Goal: Information Seeking & Learning: Learn about a topic

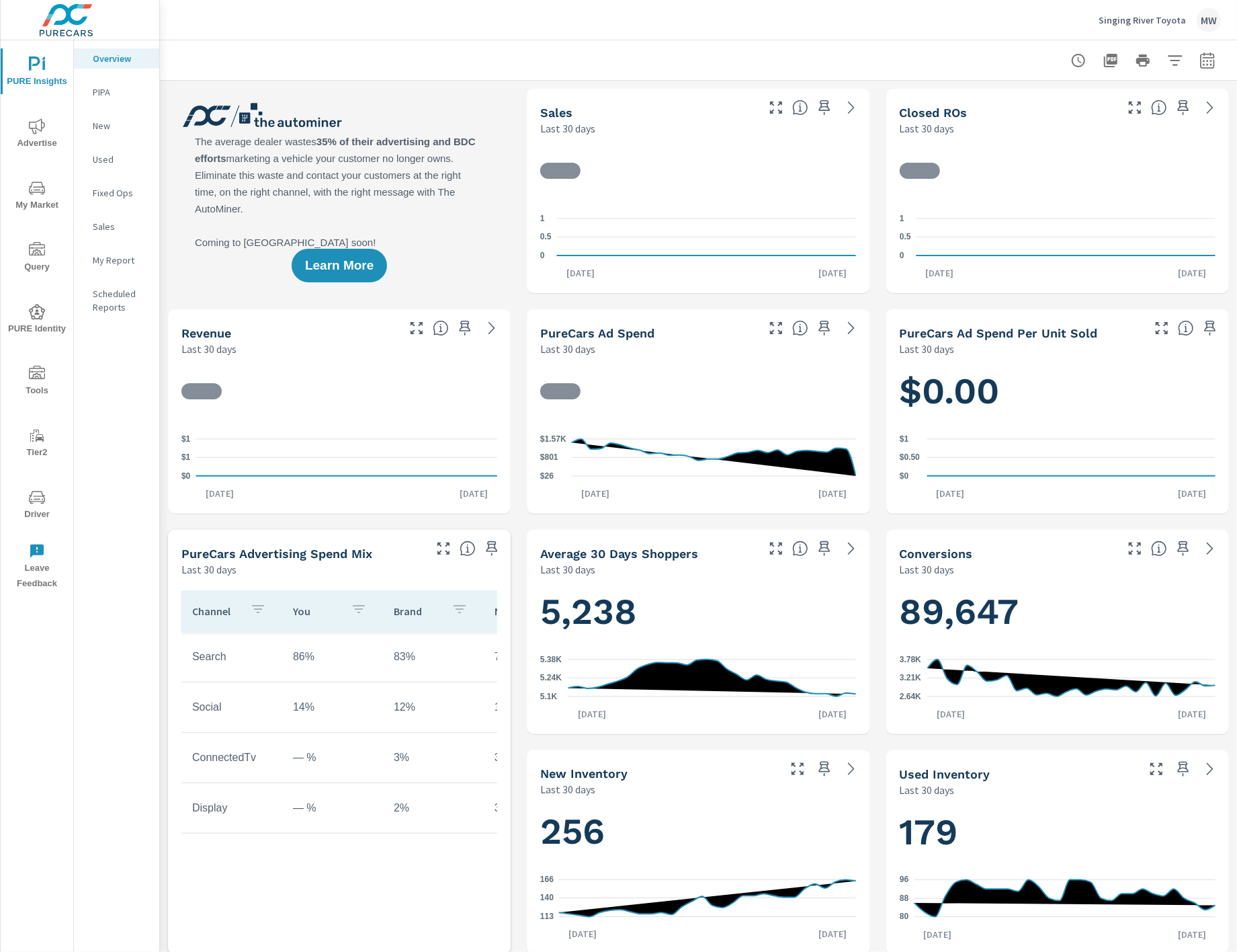
click at [38, 201] on span "My Market" at bounding box center [36, 196] width 64 height 33
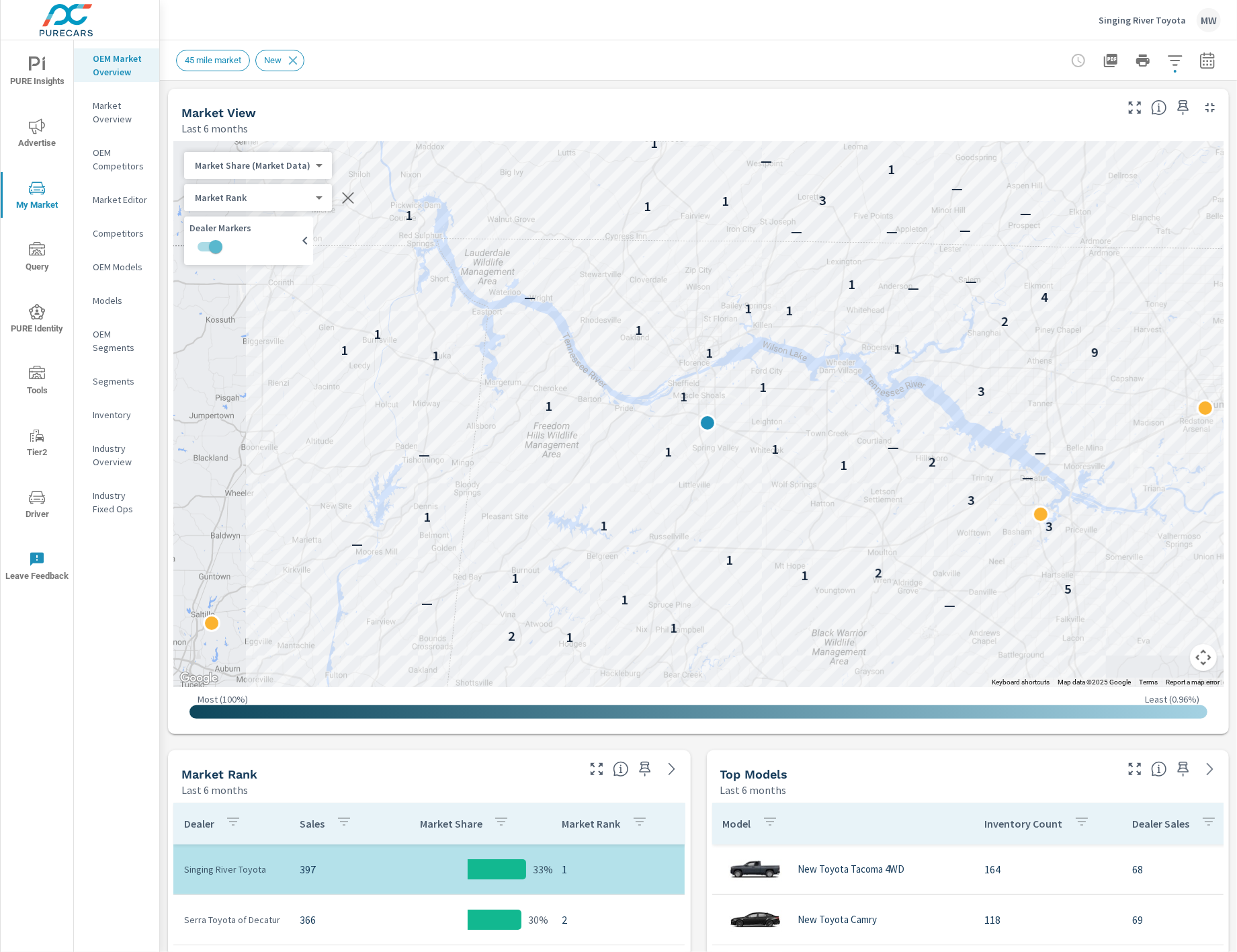
click at [127, 69] on p "OEM Market Overview" at bounding box center [121, 65] width 56 height 27
click at [115, 94] on nav "OEM Market Overview Market Overview OEM Competitors Market Editor Competitors O…" at bounding box center [116, 289] width 85 height 498
click at [112, 104] on p "Market Overview" at bounding box center [121, 112] width 56 height 27
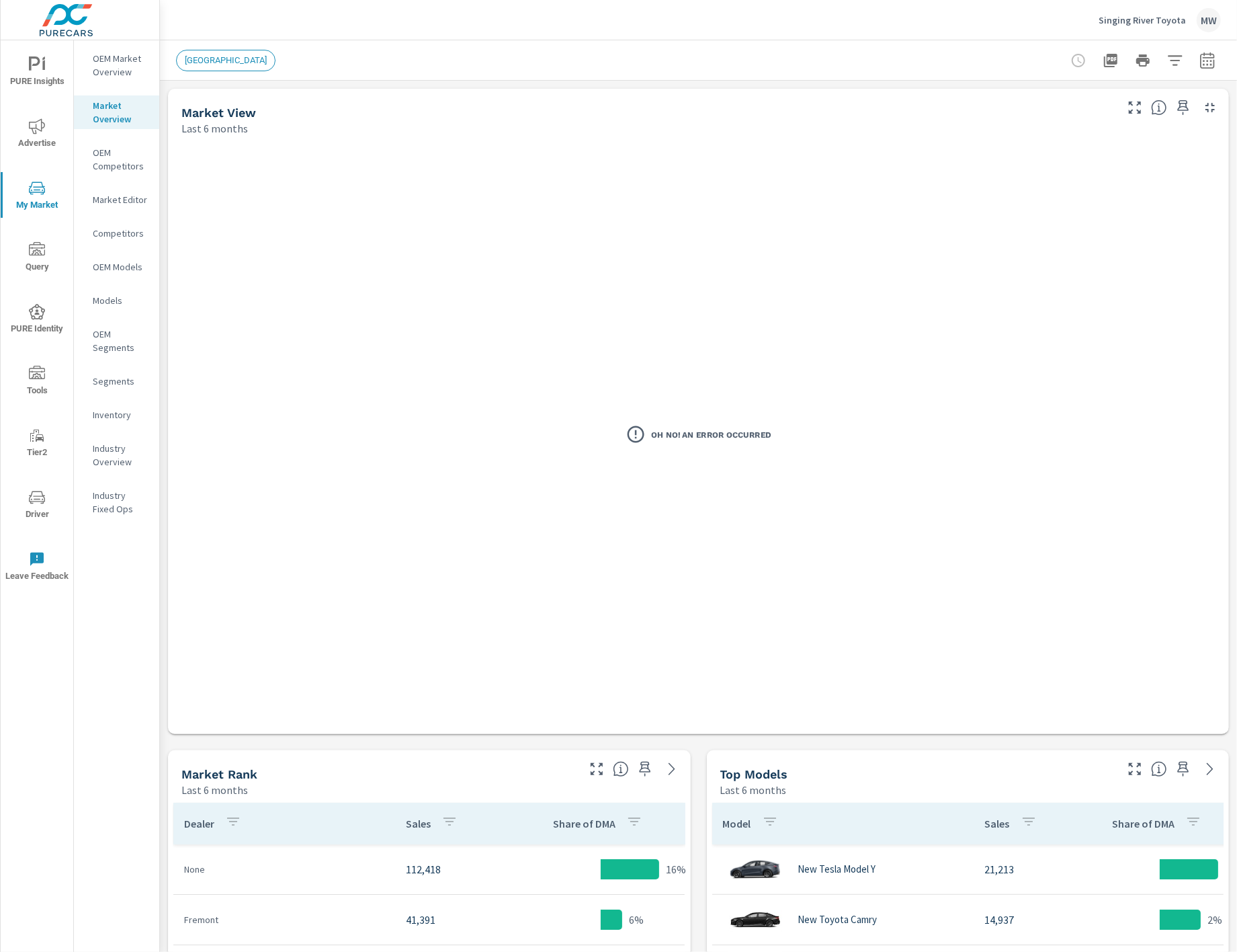
click at [122, 71] on p "OEM Market Overview" at bounding box center [121, 65] width 56 height 27
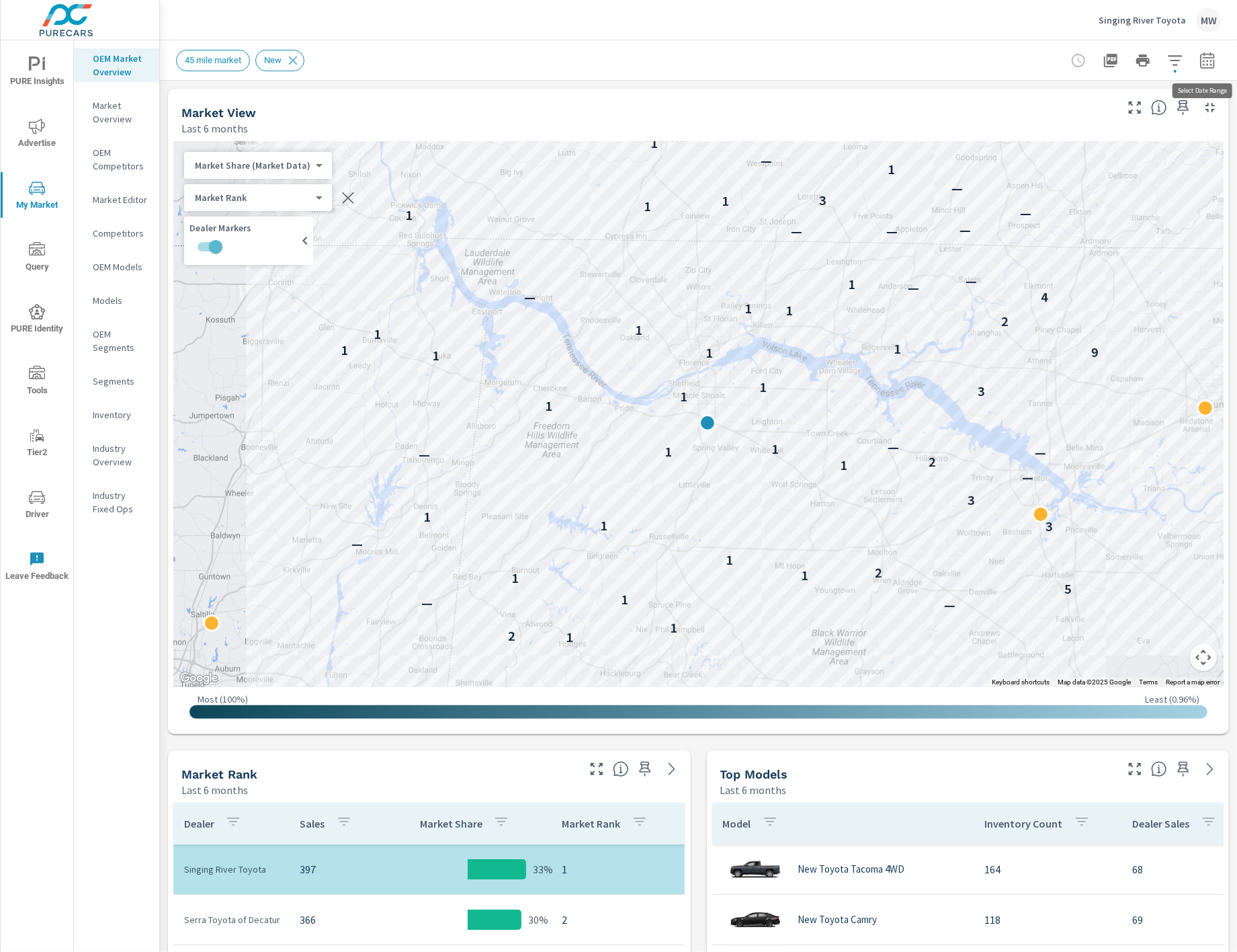
click at [1202, 66] on icon "button" at bounding box center [1208, 60] width 16 height 16
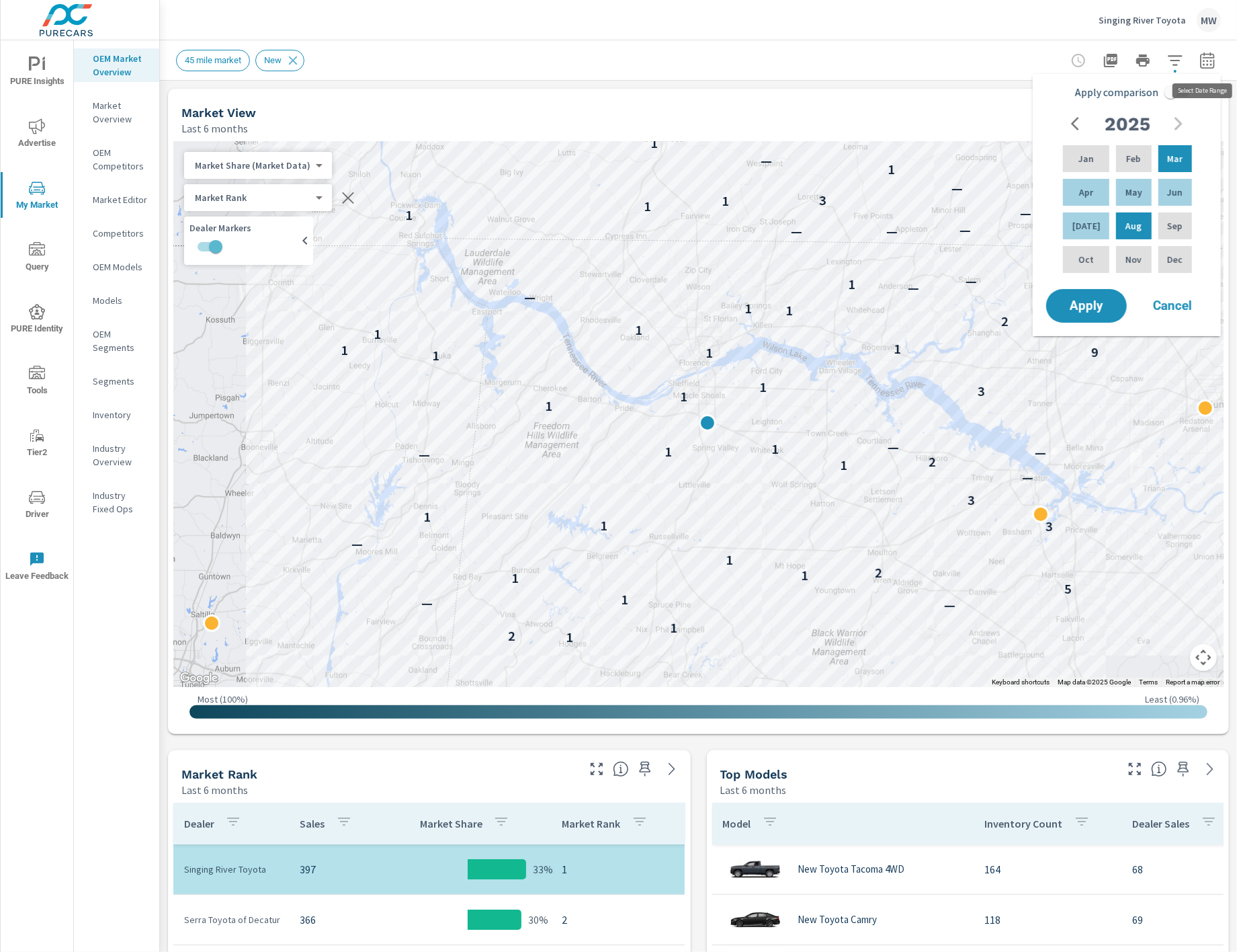
click at [1213, 64] on icon "button" at bounding box center [1208, 60] width 16 height 16
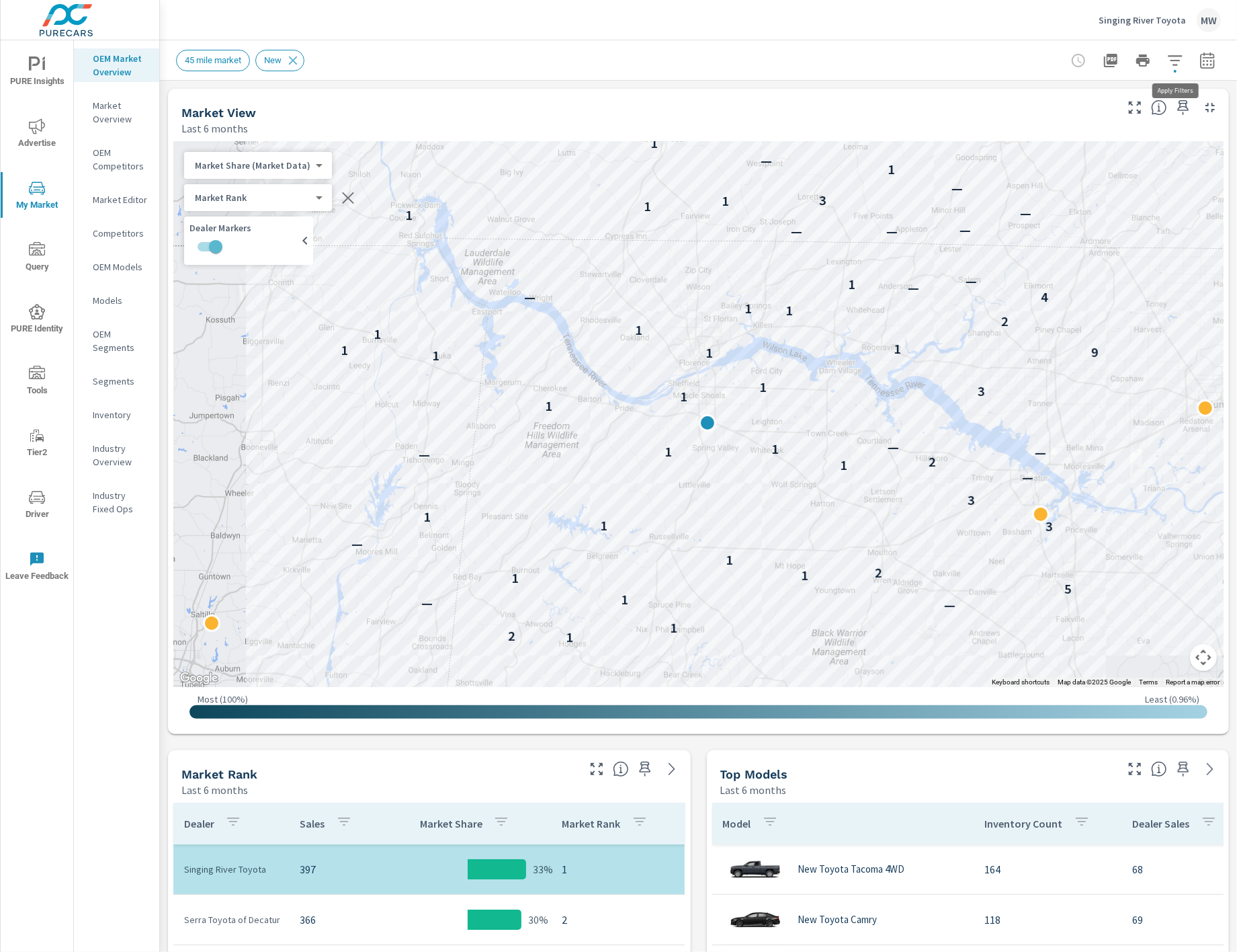
click at [1175, 61] on icon "button" at bounding box center [1175, 60] width 16 height 16
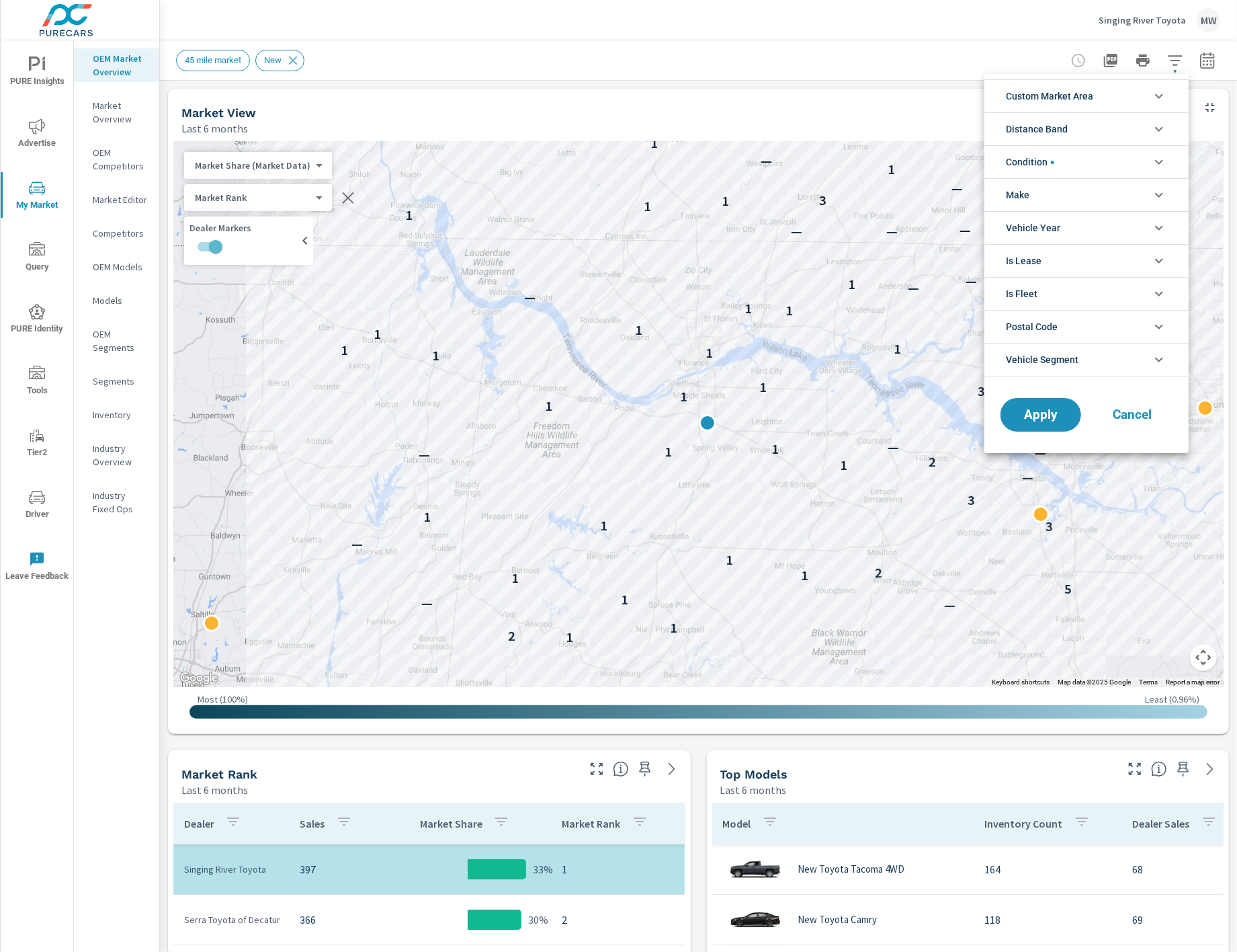
click at [1151, 354] on icon "filter options" at bounding box center [1159, 359] width 16 height 16
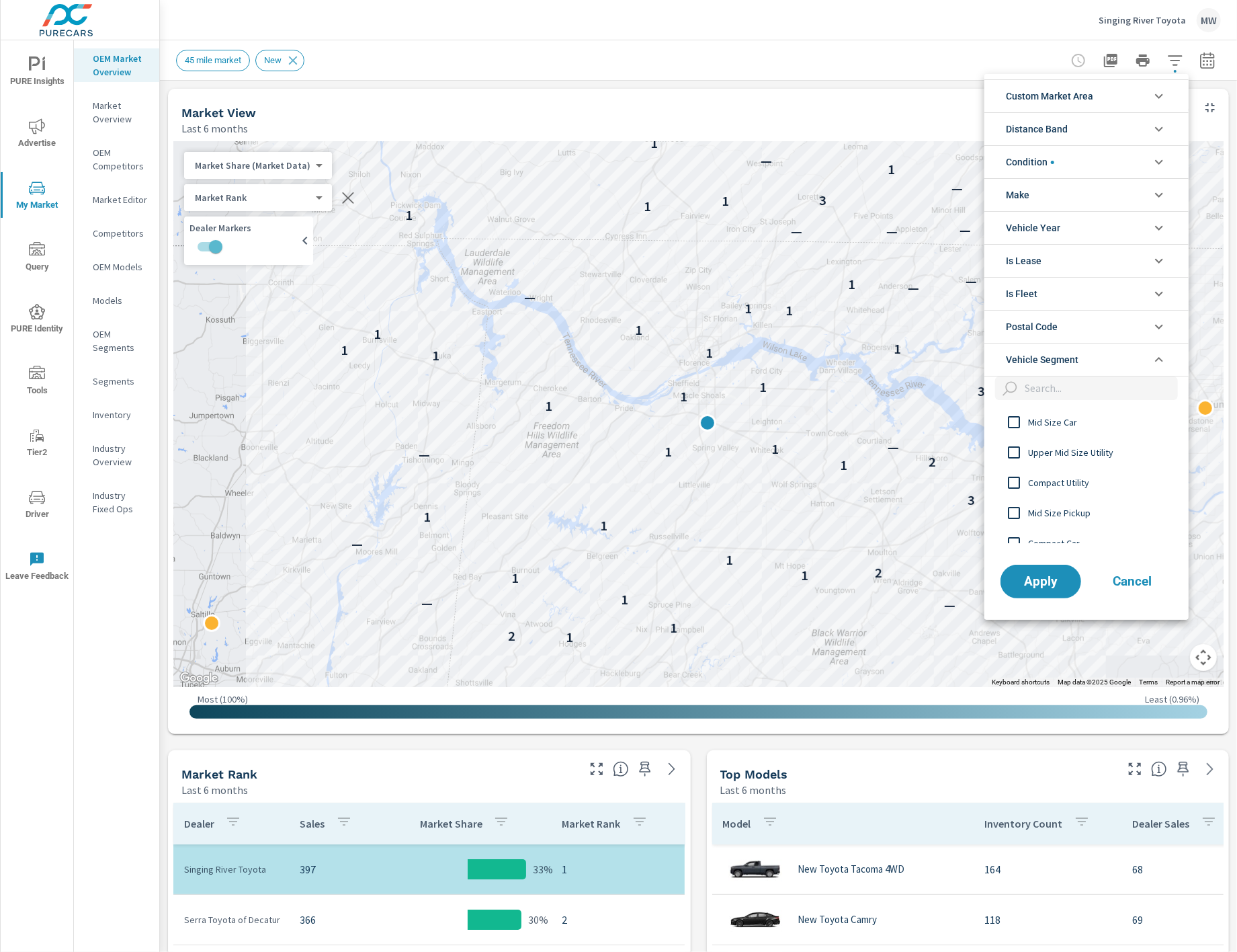
click at [1155, 354] on icon "filter options" at bounding box center [1159, 359] width 16 height 16
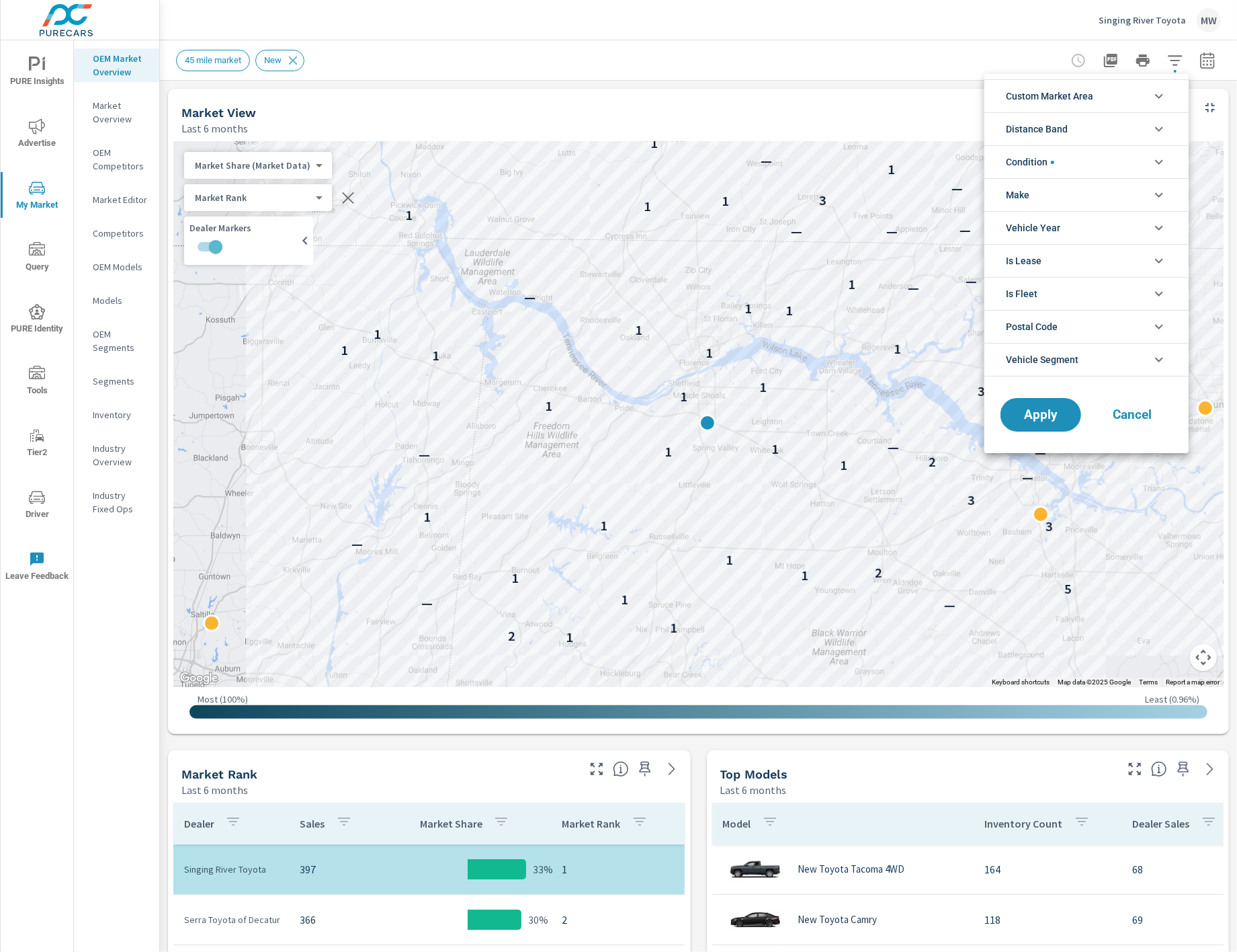
click at [1180, 61] on div at bounding box center [618, 476] width 1237 height 952
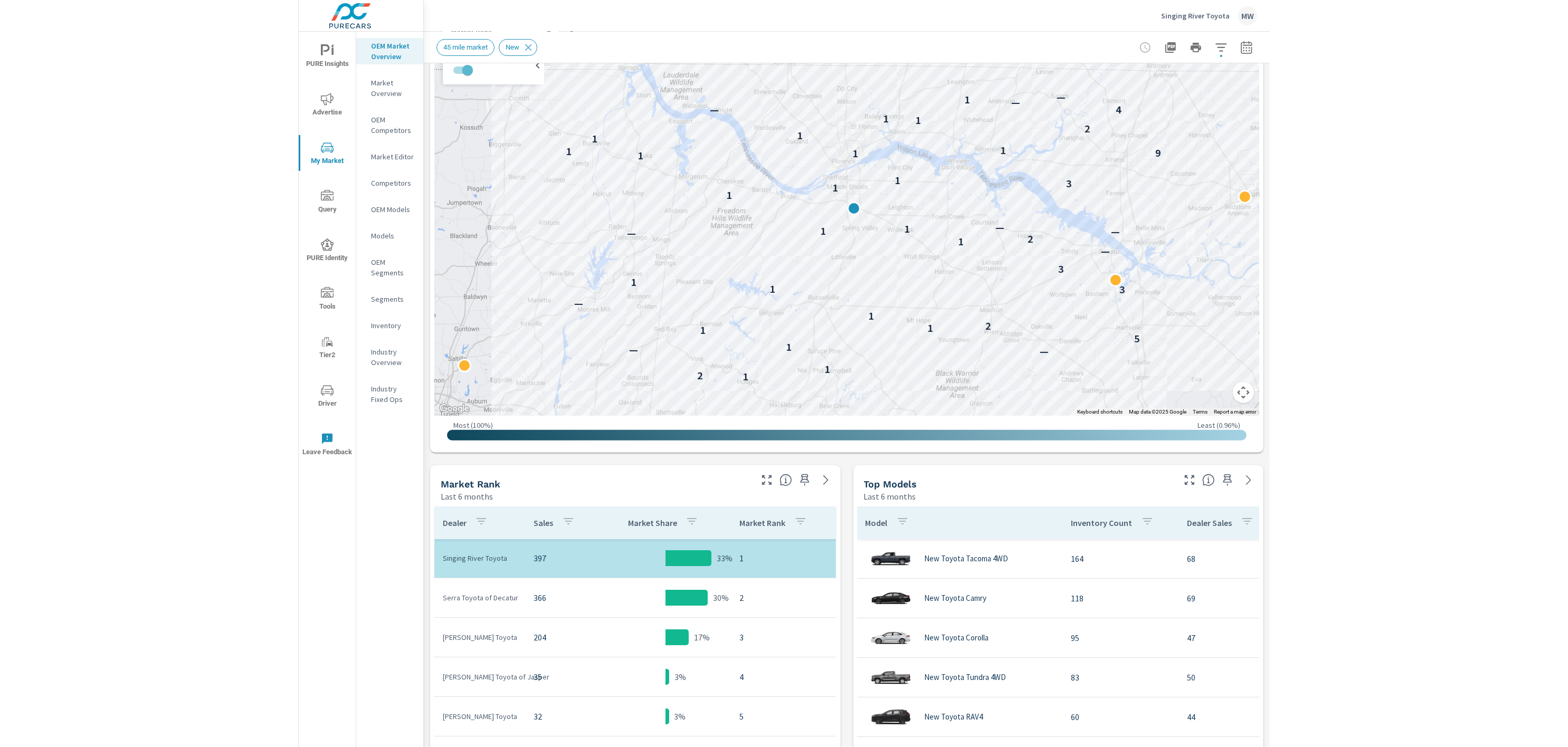
scroll to position [120, 0]
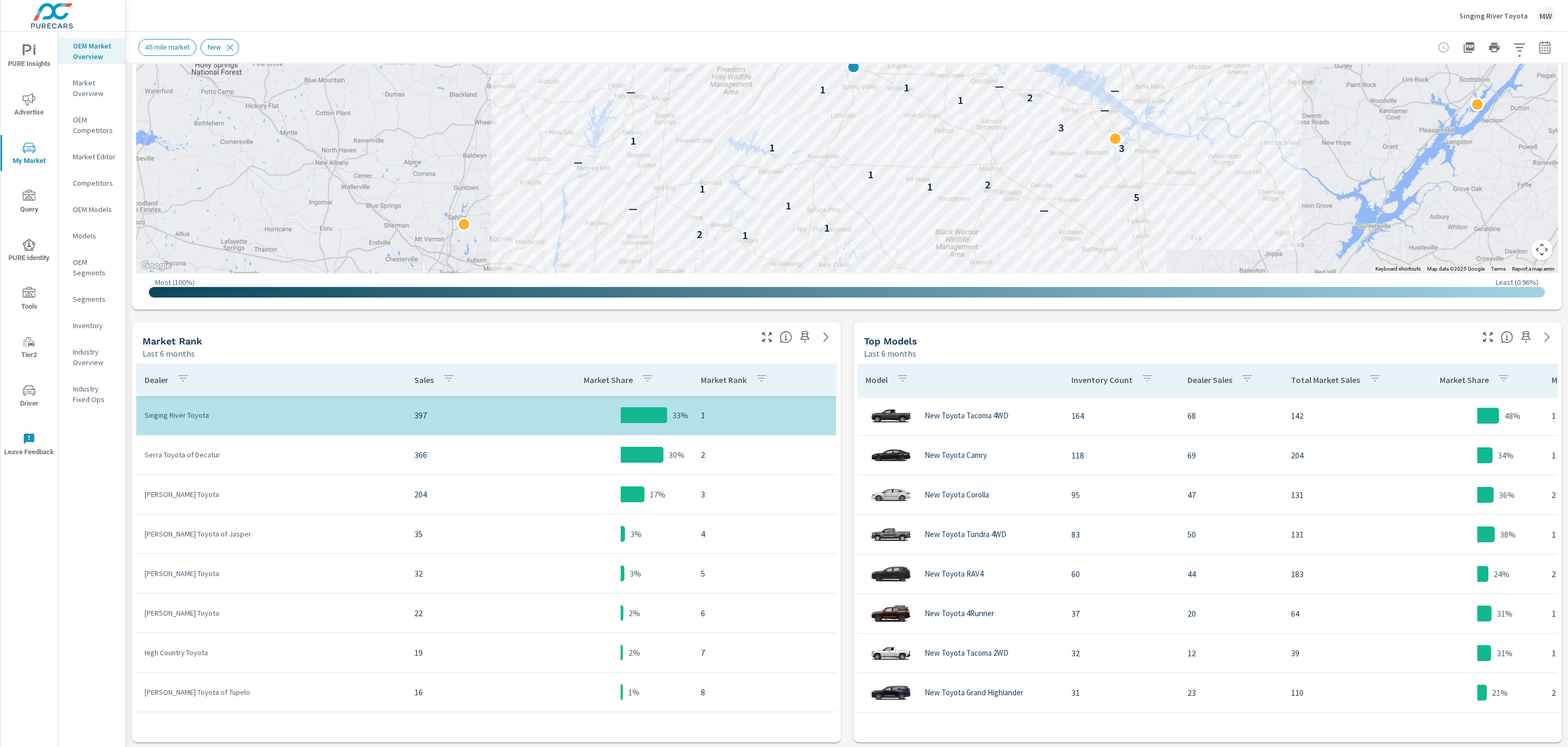
scroll to position [268, 0]
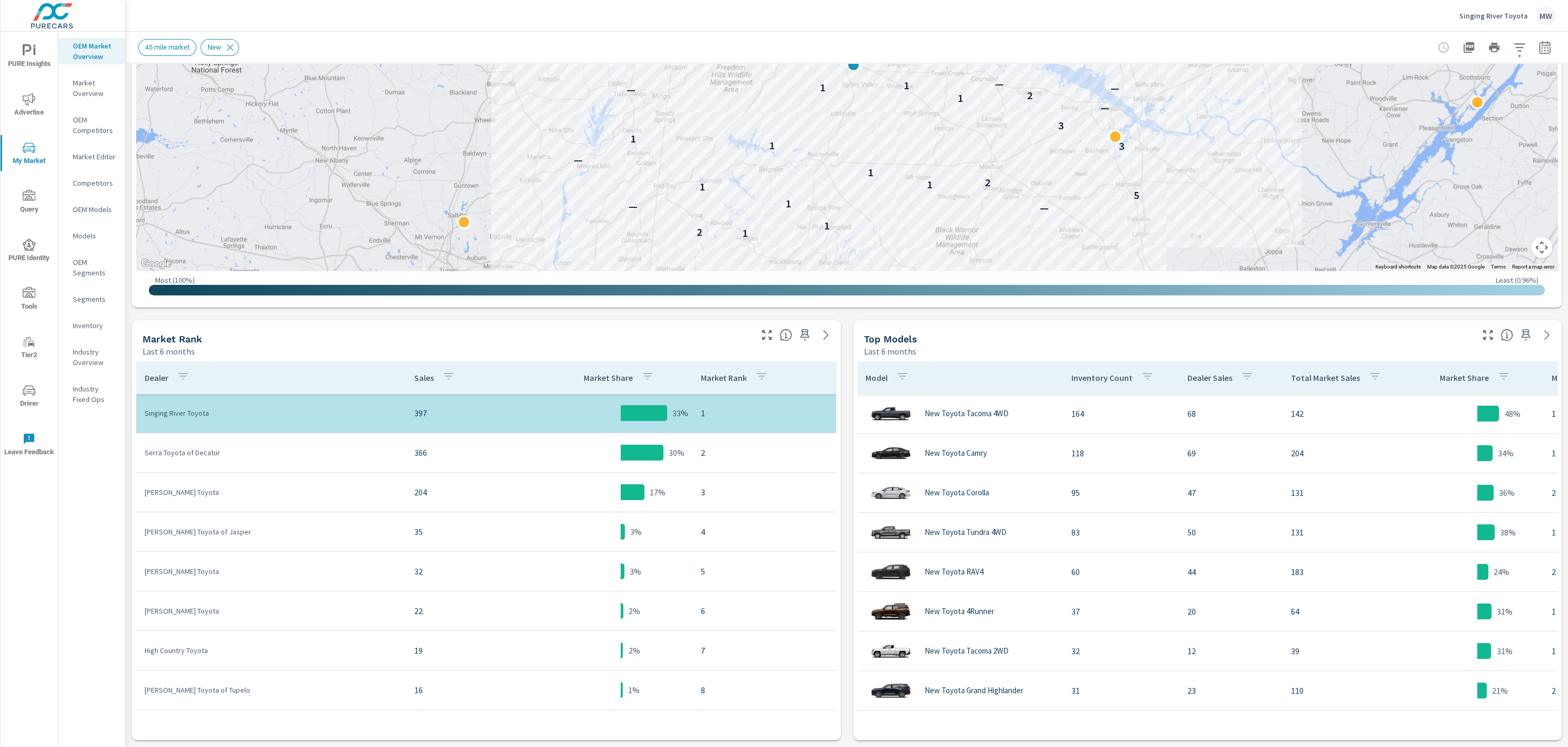
scroll to position [82, 0]
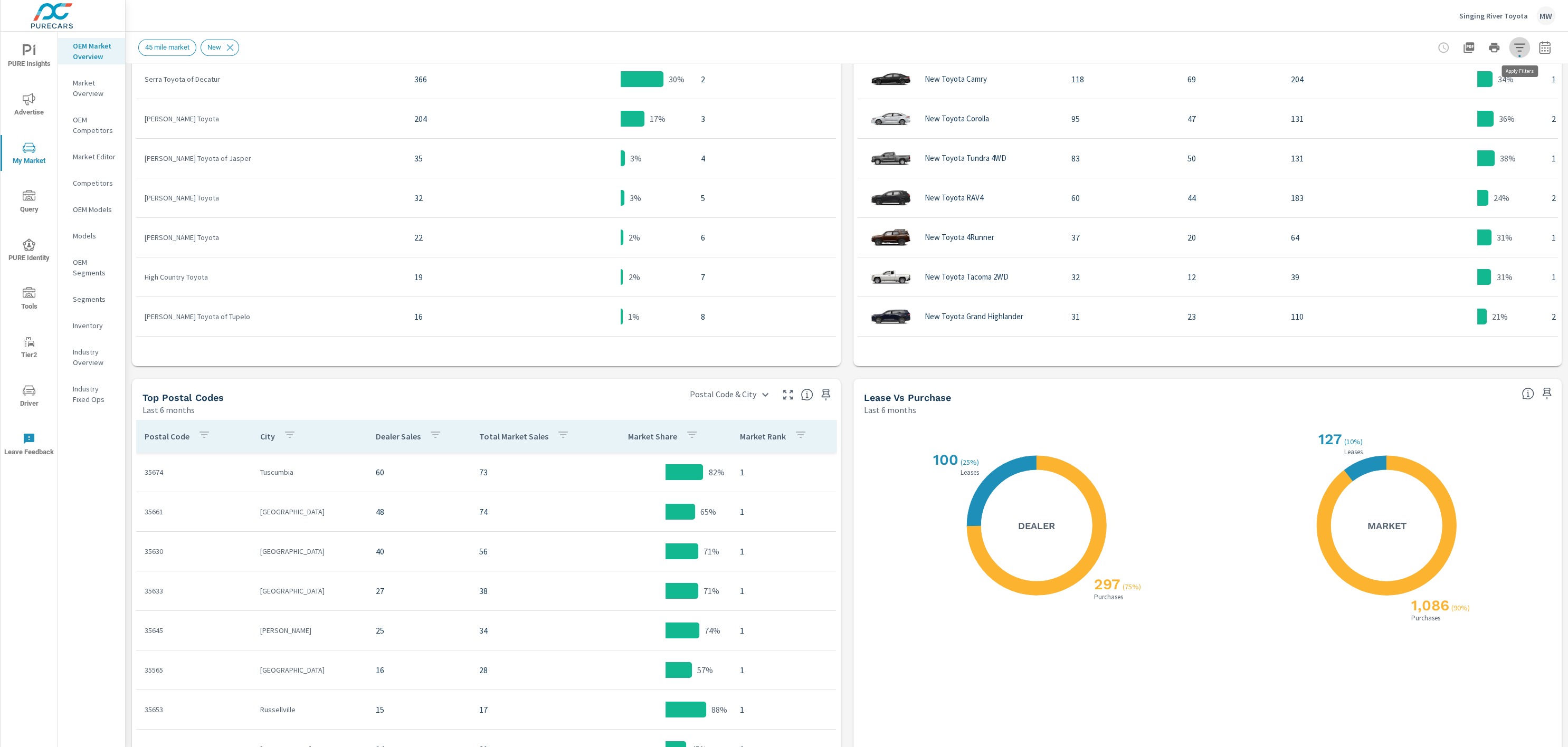
scroll to position [700, 0]
